Goal: Find specific fact: Find specific fact

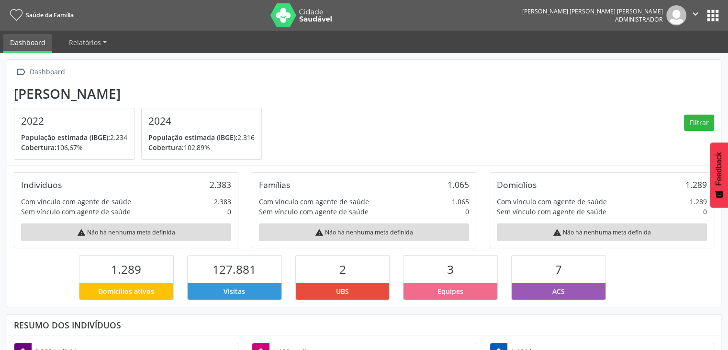
scroll to position [158, 238]
click at [711, 16] on button "apps" at bounding box center [713, 15] width 17 height 17
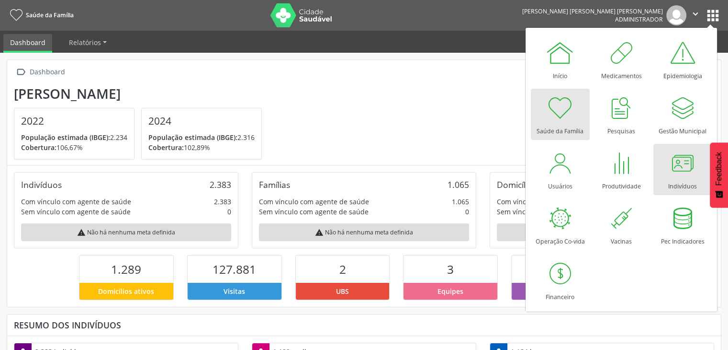
click at [668, 172] on div at bounding box center [682, 162] width 29 height 29
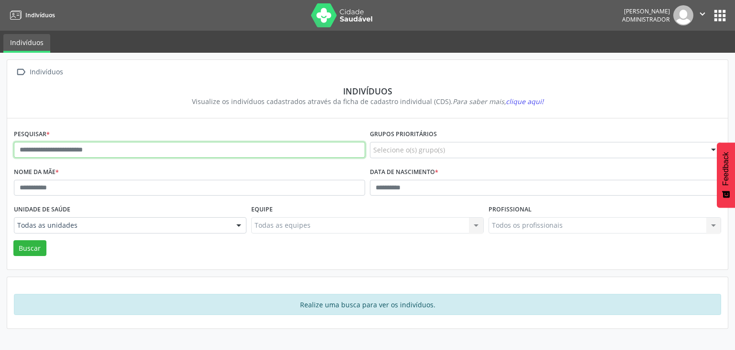
click at [113, 150] on input "text" at bounding box center [189, 150] width 351 height 16
type input "********"
click at [13, 240] on button "Buscar" at bounding box center [29, 248] width 33 height 16
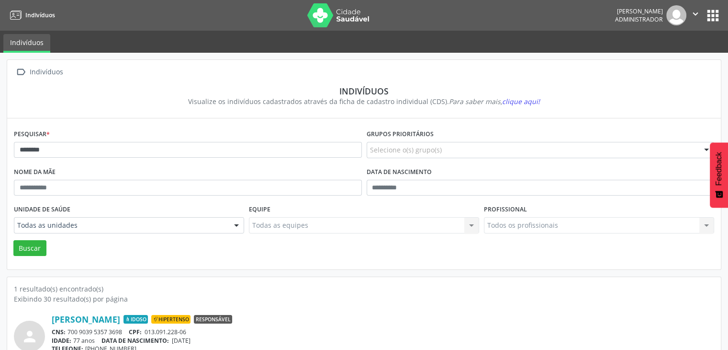
scroll to position [40, 0]
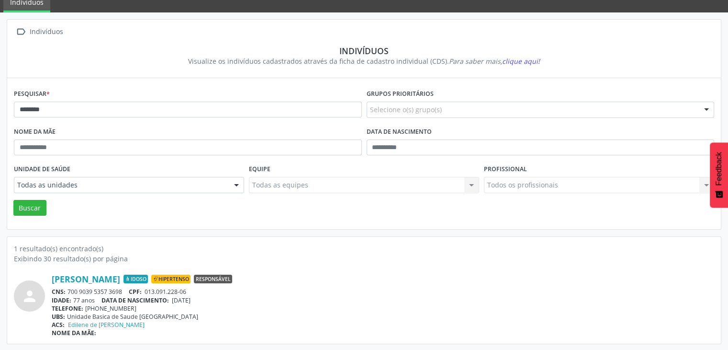
drag, startPoint x: 67, startPoint y: 289, endPoint x: 121, endPoint y: 291, distance: 54.1
click at [121, 291] on div "CNS: 700 9039 5357 3698 CPF: 013.091.228-06" at bounding box center [383, 291] width 663 height 8
copy div "700 9039 5357 3698"
drag, startPoint x: 147, startPoint y: 291, endPoint x: 195, endPoint y: 292, distance: 48.4
click at [195, 292] on div "CNS: 700 9039 5357 3698 CPF: 013.091.228-06" at bounding box center [383, 291] width 663 height 8
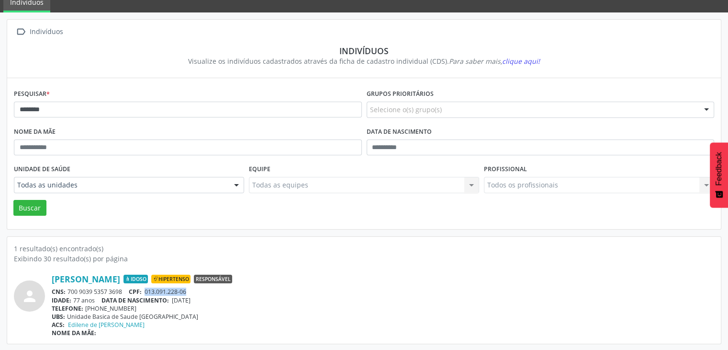
copy span "013.091.228-06"
